Goal: Information Seeking & Learning: Learn about a topic

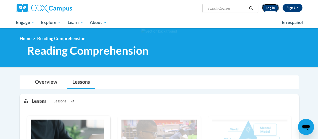
click at [271, 8] on link "Log In" at bounding box center [270, 8] width 17 height 8
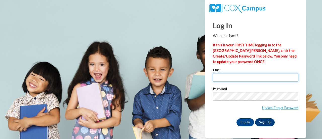
click at [220, 74] on input "Email" at bounding box center [256, 77] width 86 height 9
type input "blaum@fortschools.org"
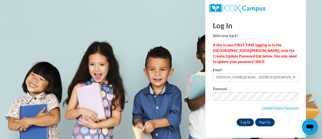
click at [242, 122] on input "Log In" at bounding box center [246, 122] width 18 height 8
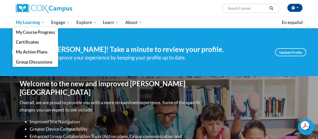
click at [36, 23] on span "My Learning" at bounding box center [30, 22] width 29 height 6
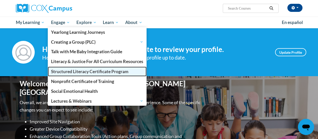
click at [61, 70] on span "Structured Literacy Certificate Program" at bounding box center [90, 71] width 78 height 5
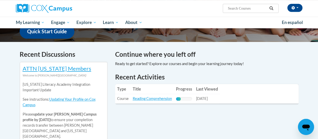
scroll to position [135, 0]
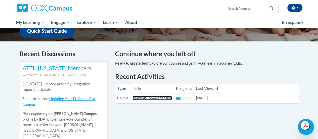
click at [142, 98] on link "Reading Comprehension" at bounding box center [152, 98] width 39 height 4
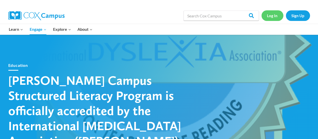
click at [272, 12] on link "Log In" at bounding box center [273, 15] width 22 height 10
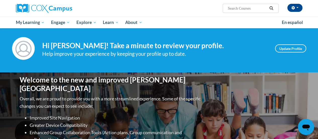
scroll to position [4, 0]
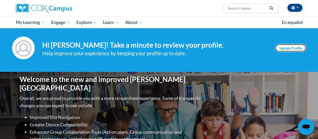
click at [277, 45] on link "Update Profile" at bounding box center [290, 48] width 31 height 8
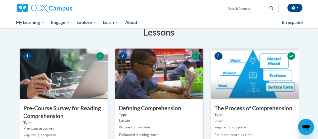
scroll to position [90, 0]
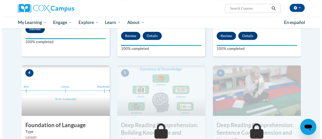
scroll to position [232, 0]
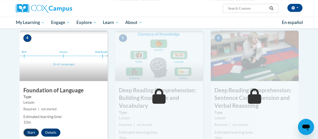
click at [32, 132] on button "Start" at bounding box center [31, 132] width 16 height 8
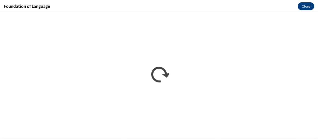
scroll to position [0, 0]
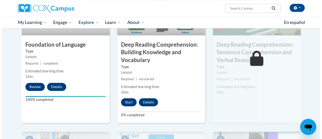
scroll to position [280, 0]
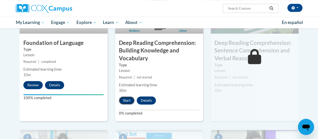
click at [127, 101] on button "Start" at bounding box center [127, 100] width 16 height 8
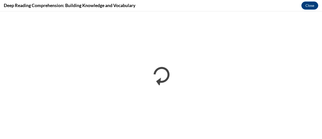
scroll to position [0, 0]
